Goal: Information Seeking & Learning: Learn about a topic

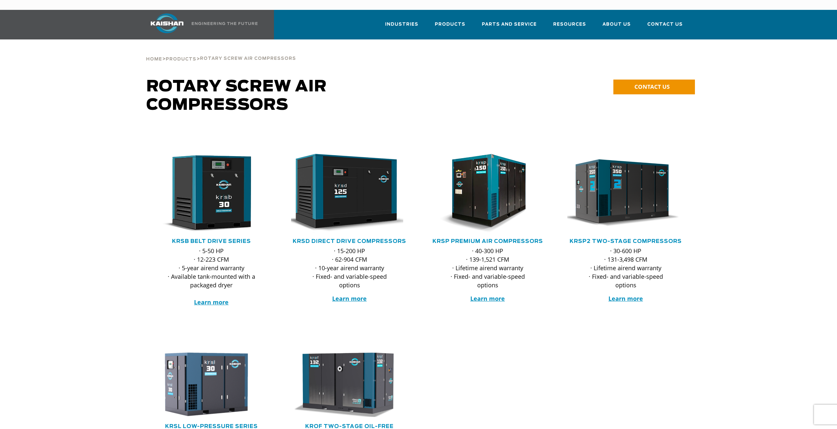
scroll to position [66, 0]
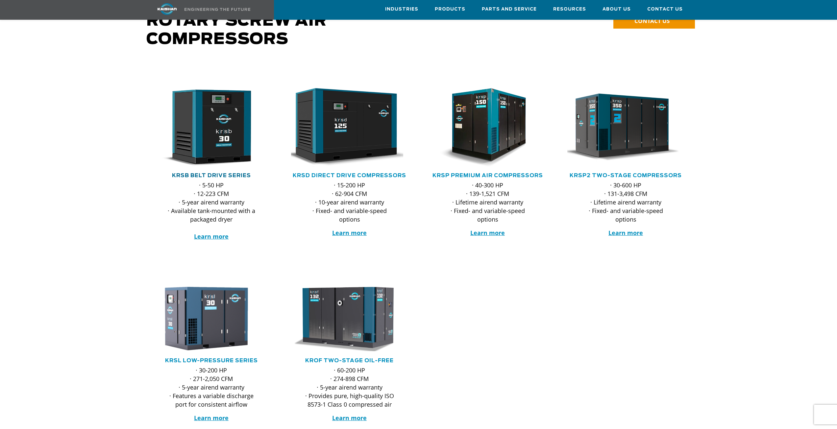
click at [236, 173] on link "KRSB Belt Drive Series" at bounding box center [211, 175] width 79 height 5
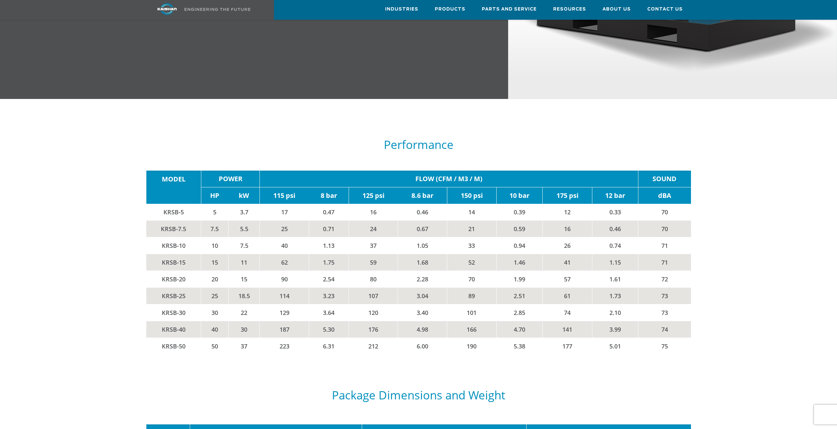
scroll to position [1086, 0]
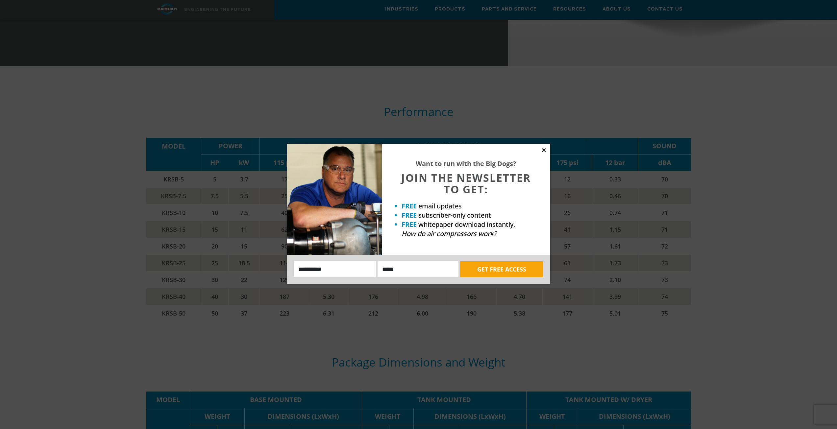
click at [545, 151] on icon at bounding box center [544, 150] width 4 height 4
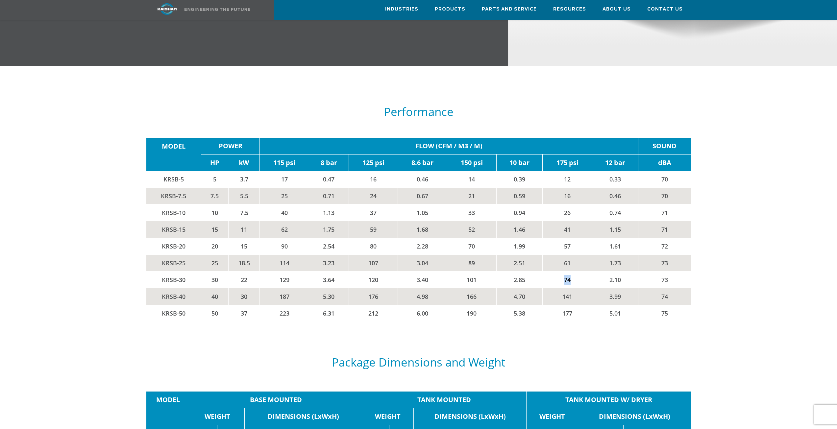
drag, startPoint x: 574, startPoint y: 269, endPoint x: 560, endPoint y: 270, distance: 14.2
click at [560, 272] on td "74" at bounding box center [567, 280] width 49 height 17
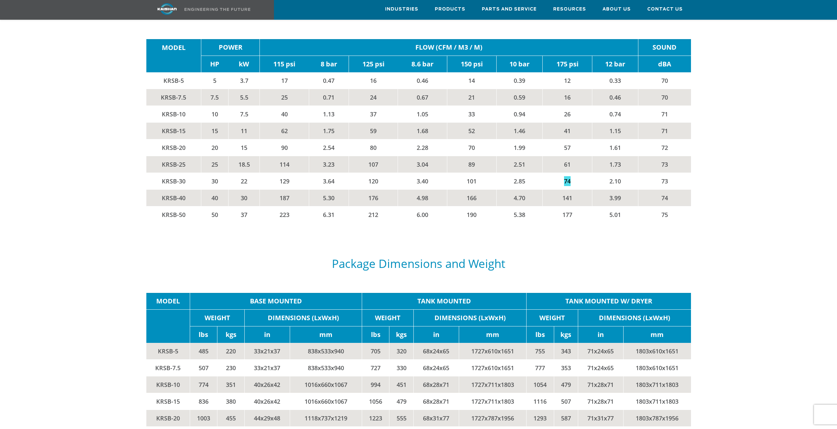
scroll to position [1152, 0]
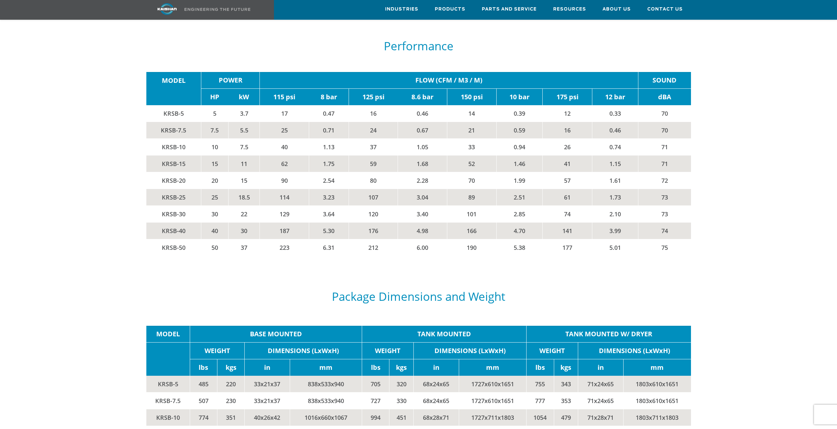
click at [533, 257] on div "MODEL POWER FLOW (CFM / M3 / M) SOUND HP kW 115 psi 8 bar 125 psi 8.6 bar 150 p…" at bounding box center [418, 164] width 553 height 210
